Goal: Entertainment & Leisure: Consume media (video, audio)

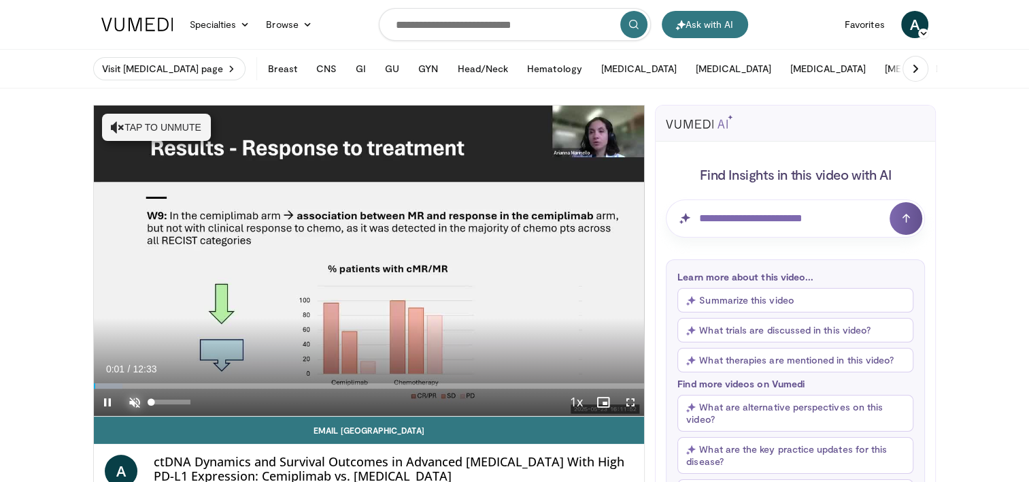
click at [133, 397] on span "Video Player" at bounding box center [134, 401] width 27 height 27
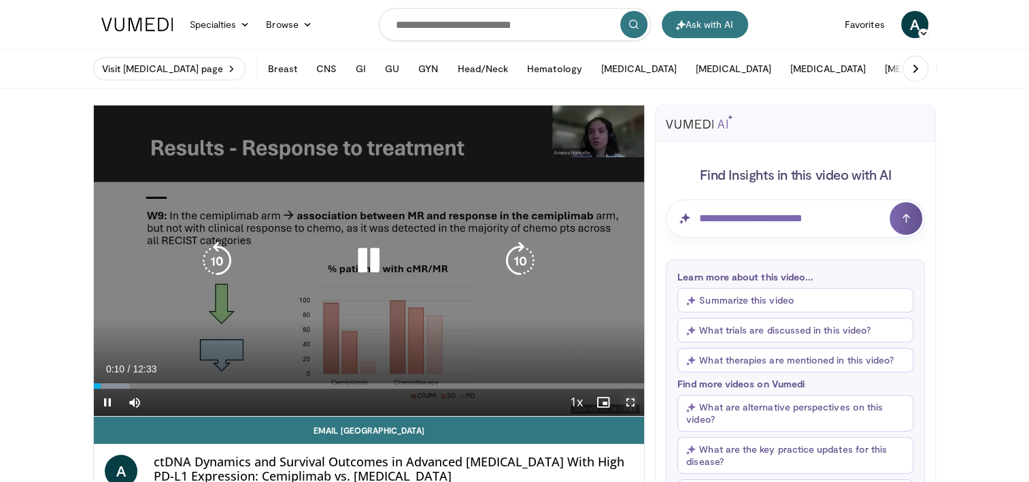
drag, startPoint x: 627, startPoint y: 402, endPoint x: 630, endPoint y: 473, distance: 70.8
click at [627, 402] on span "Video Player" at bounding box center [630, 401] width 27 height 27
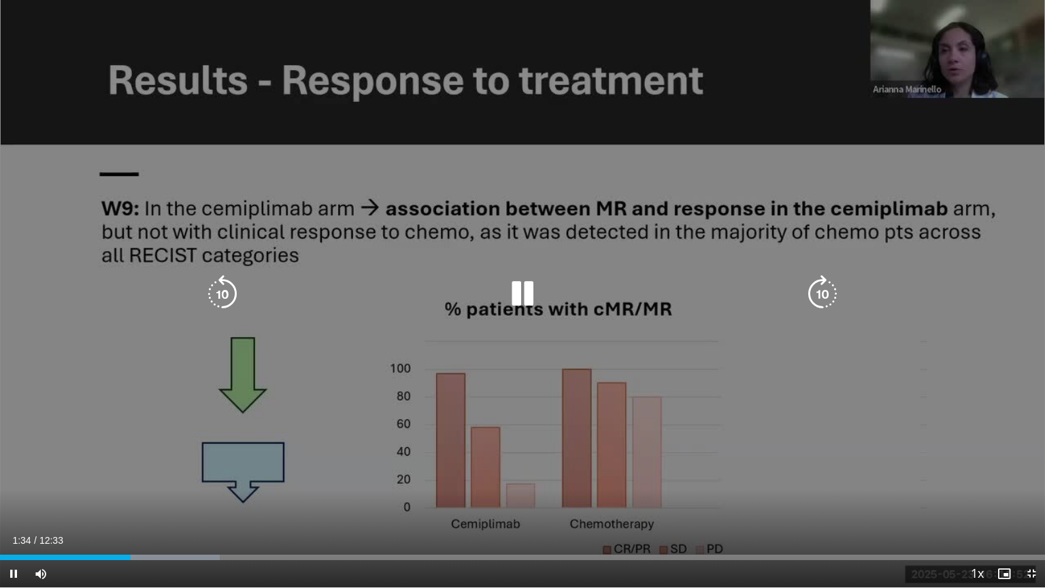
click at [491, 369] on div "10 seconds Tap to unmute" at bounding box center [522, 293] width 1045 height 587
click at [525, 292] on icon "Video Player" at bounding box center [522, 294] width 38 height 38
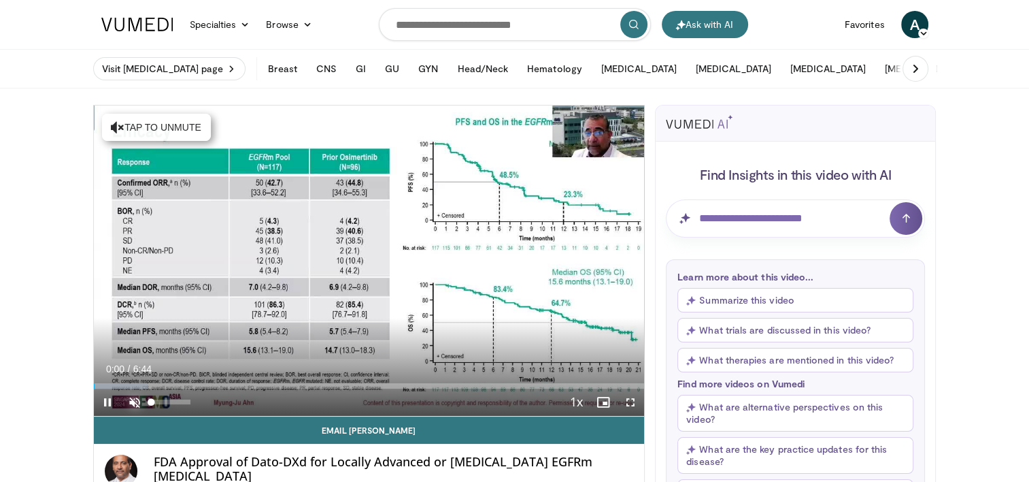
click at [130, 397] on span "Video Player" at bounding box center [134, 401] width 27 height 27
click at [630, 401] on span "Video Player" at bounding box center [630, 401] width 27 height 27
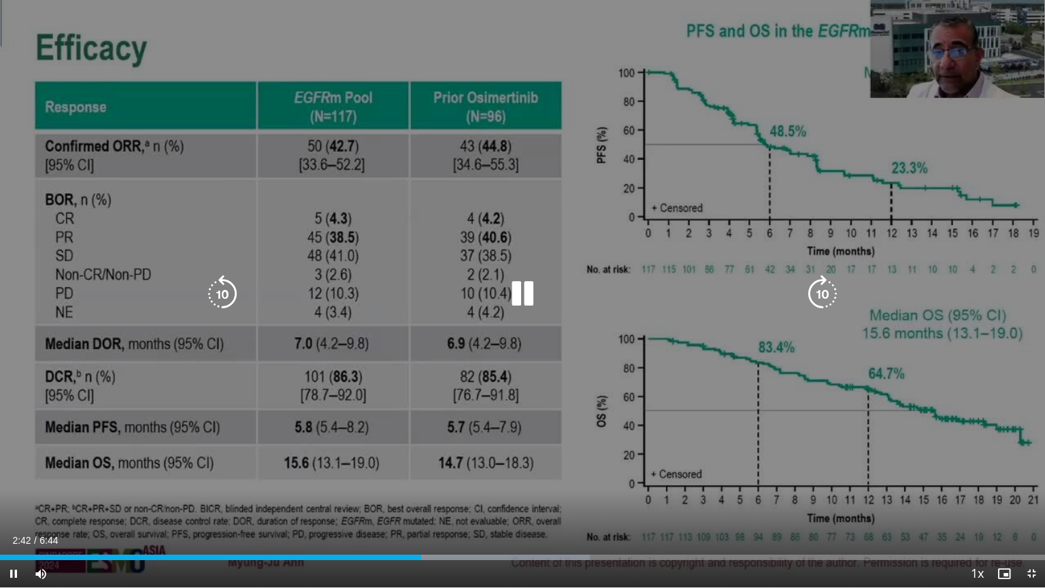
click at [513, 296] on icon "Video Player" at bounding box center [522, 294] width 38 height 38
click at [526, 294] on icon "Video Player" at bounding box center [522, 294] width 38 height 38
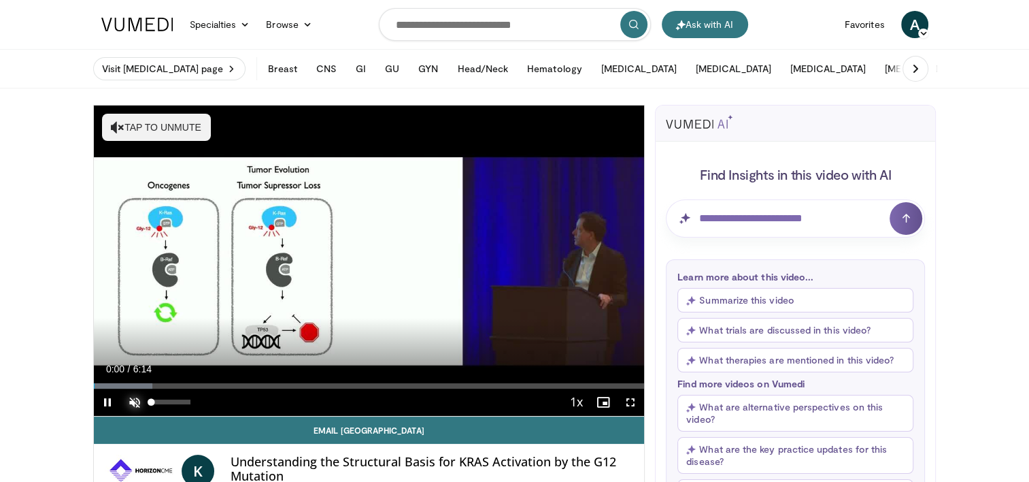
click at [136, 402] on span "Video Player" at bounding box center [134, 401] width 27 height 27
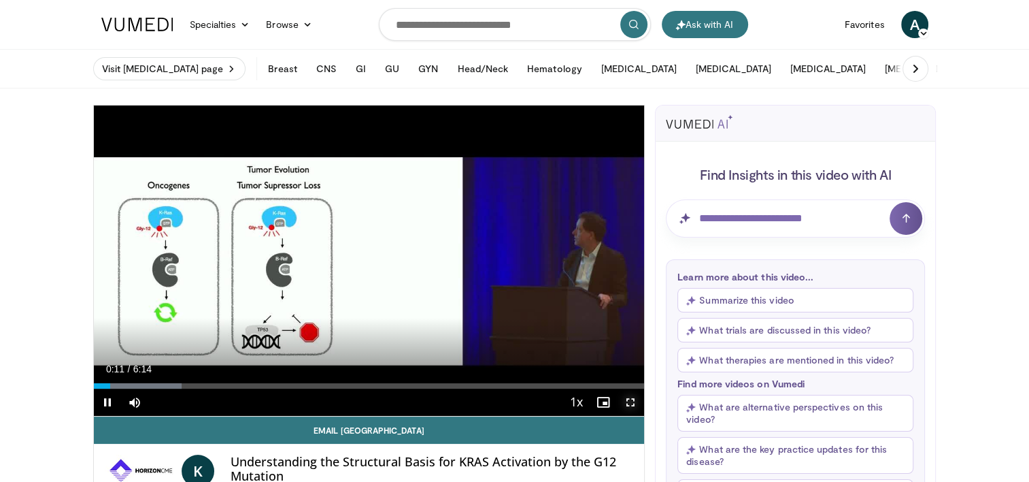
click at [627, 398] on span "Video Player" at bounding box center [630, 401] width 27 height 27
